Goal: Navigation & Orientation: Find specific page/section

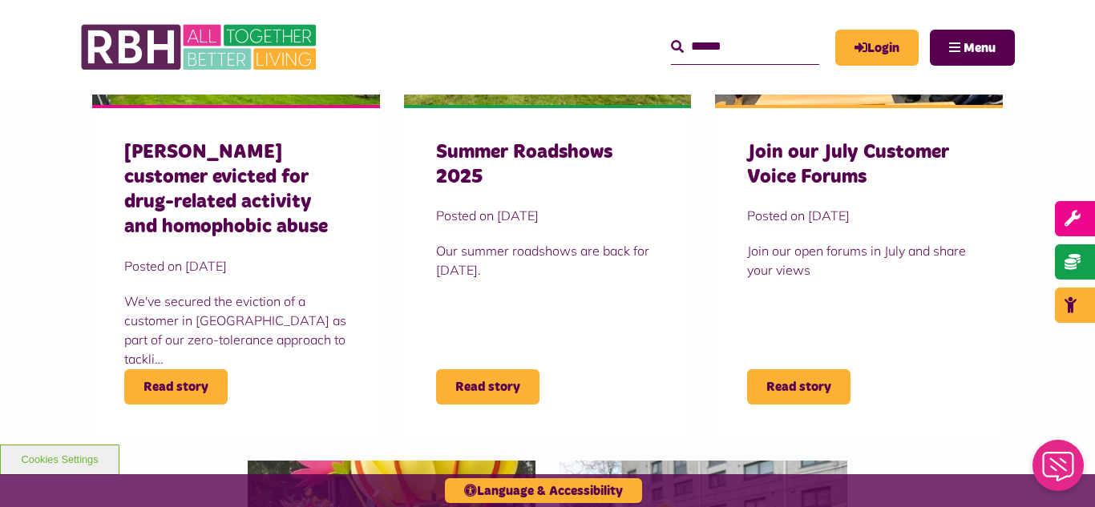
scroll to position [673, 0]
click at [169, 65] on img at bounding box center [200, 47] width 240 height 63
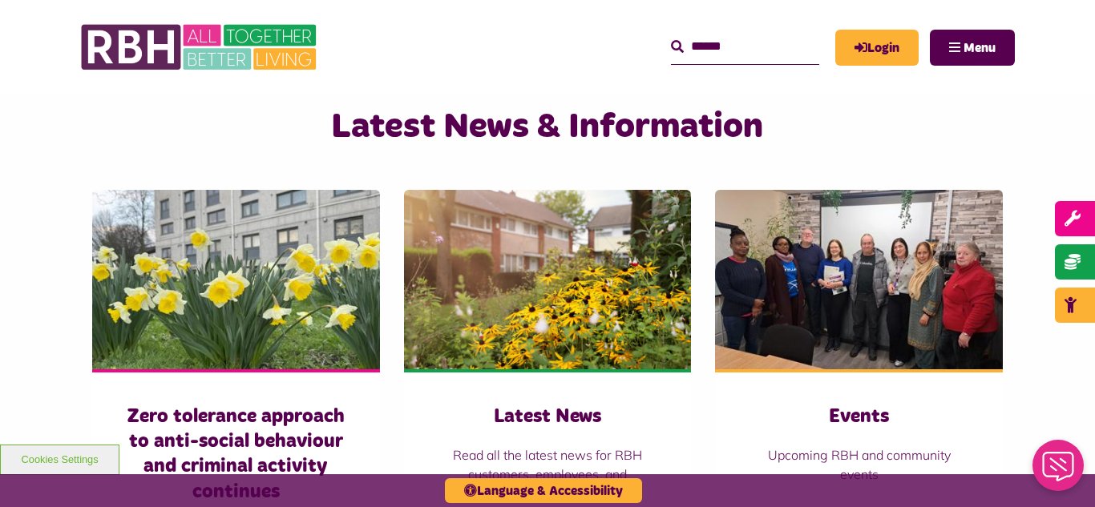
scroll to position [1154, 0]
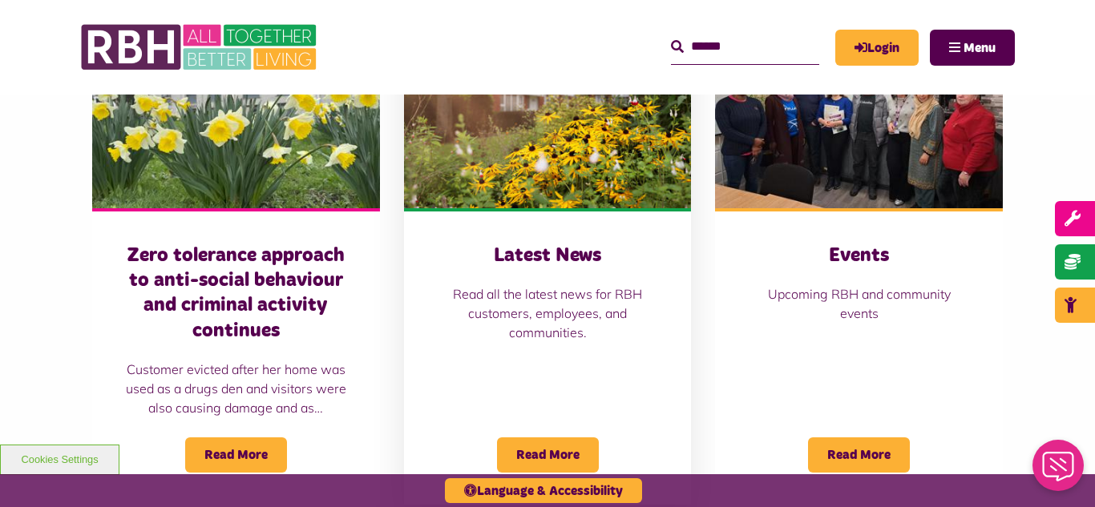
click at [595, 171] on img at bounding box center [548, 119] width 288 height 180
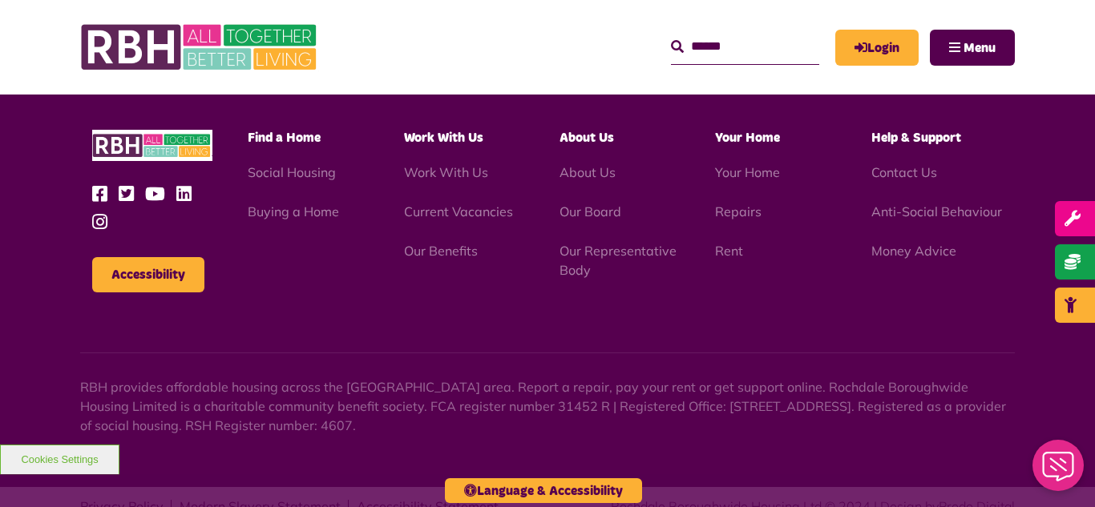
scroll to position [1745, 0]
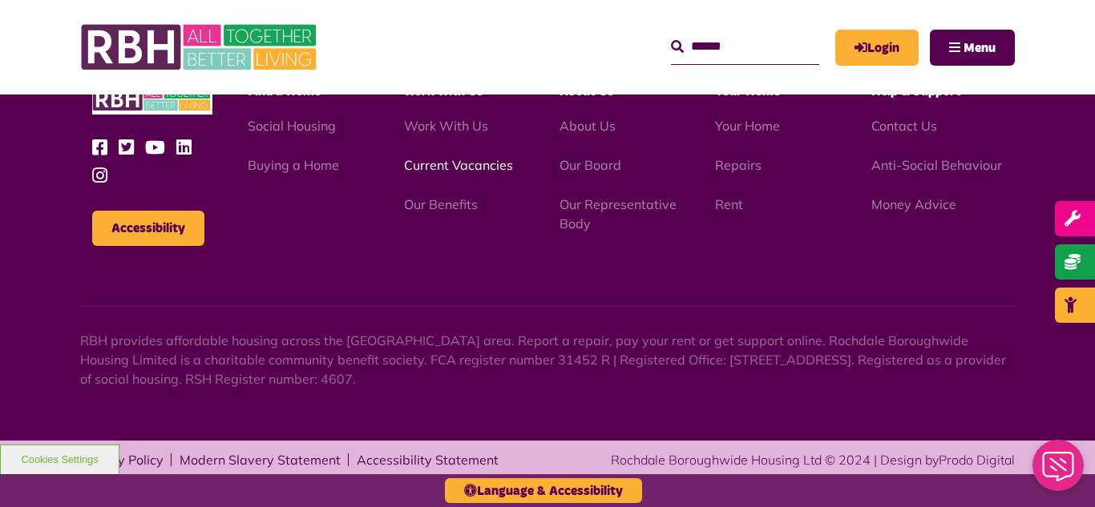
click at [459, 169] on link "Current Vacancies" at bounding box center [458, 165] width 109 height 16
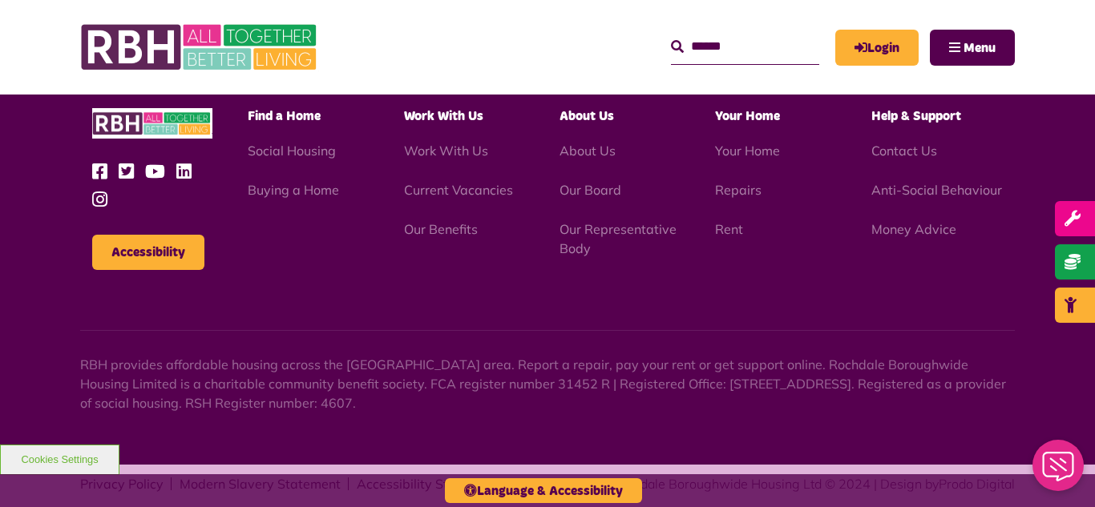
scroll to position [2649, 0]
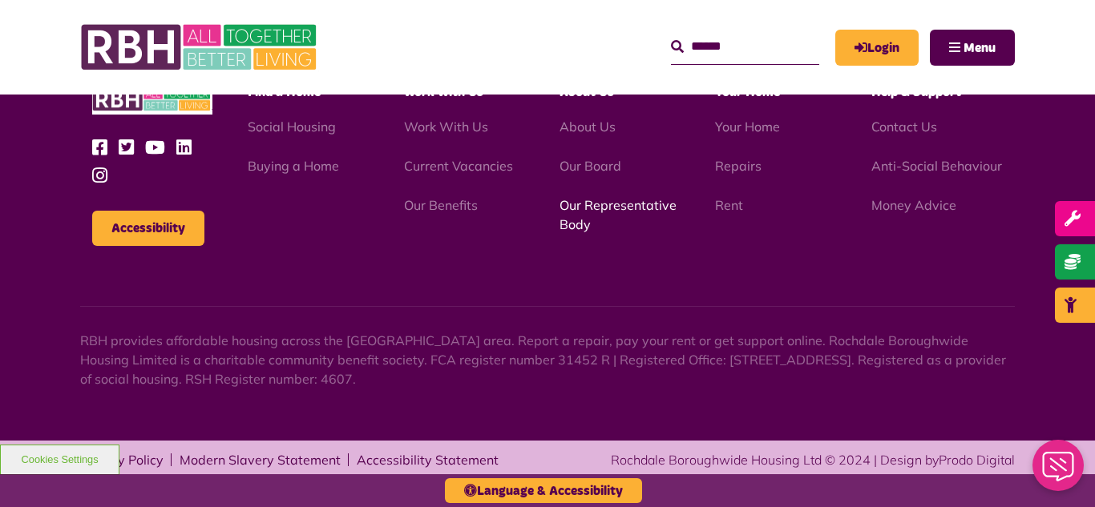
click at [595, 212] on link "Our Representative Body" at bounding box center [618, 214] width 117 height 35
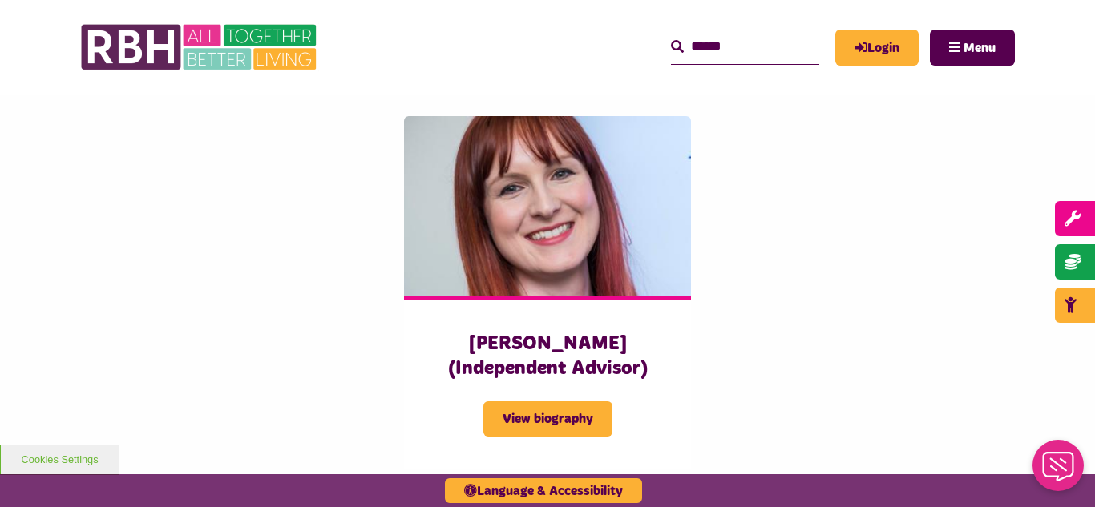
scroll to position [4008, 0]
